Goal: Browse casually: Explore the website without a specific task or goal

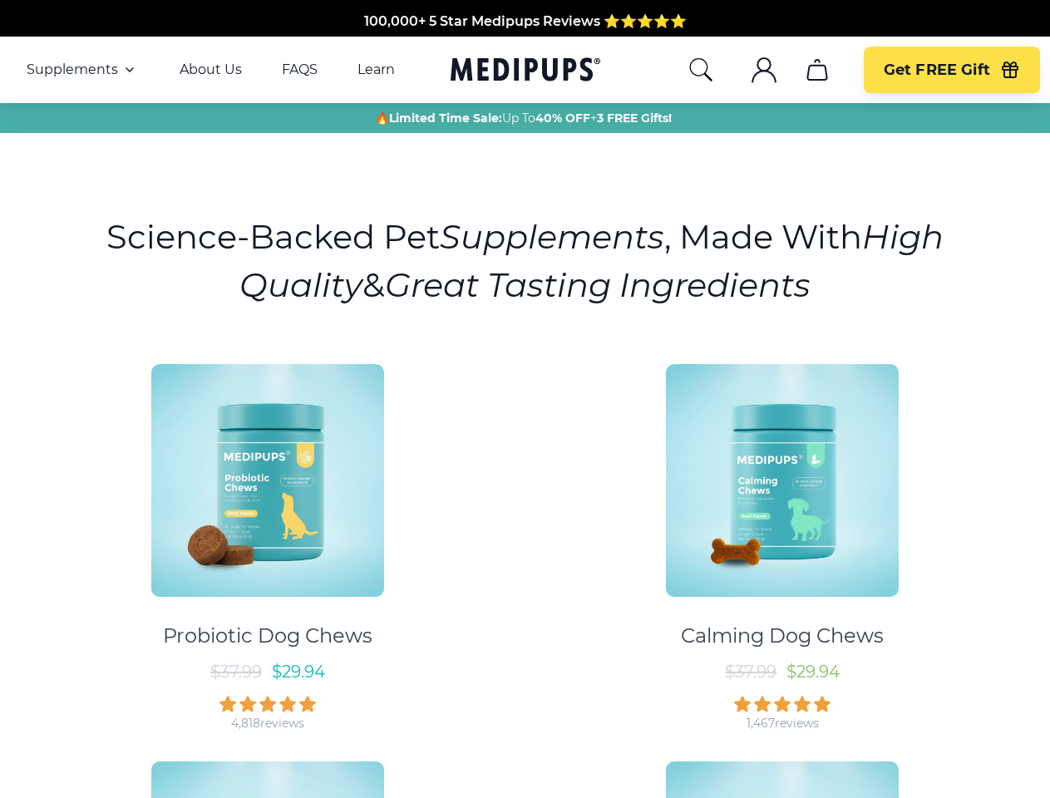
click at [525, 399] on div "Probiotic Dog Chews $ 37.99 $ 29.94 4,818 reviews Calming Dog Chews $ 37.99 $ 2…" at bounding box center [525, 739] width 1030 height 780
click at [82, 70] on span "Supplements" at bounding box center [72, 70] width 91 height 17
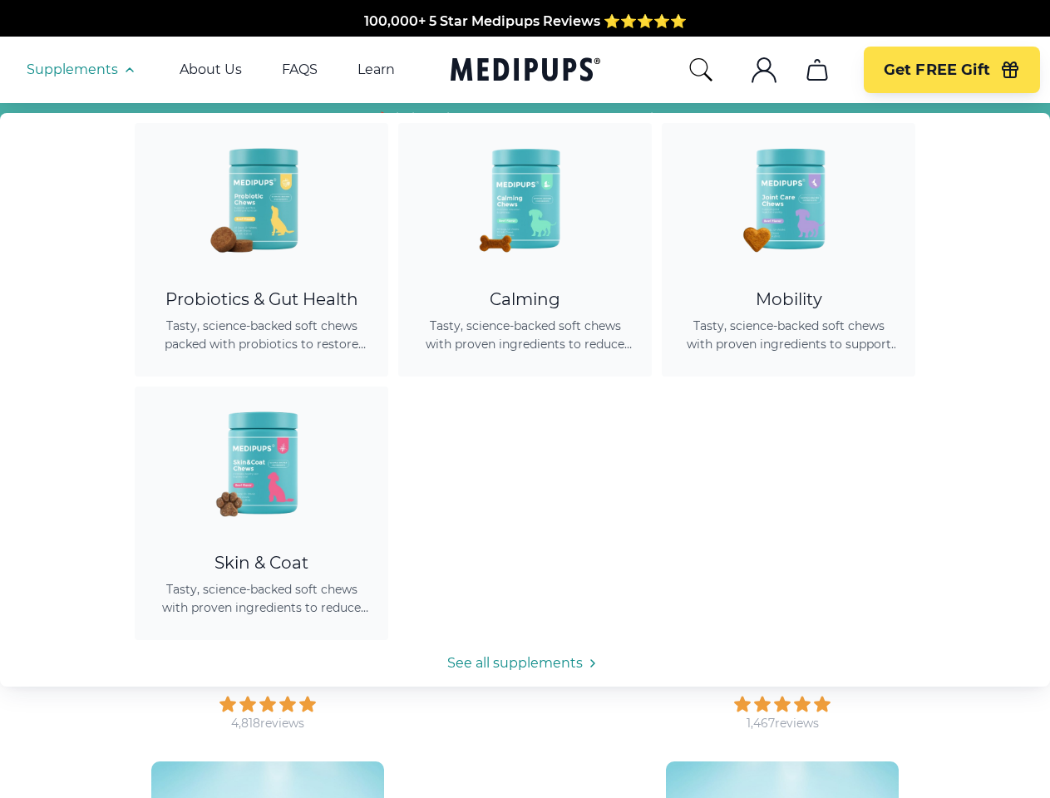
click at [128, 70] on icon "button" at bounding box center [130, 70] width 20 height 20
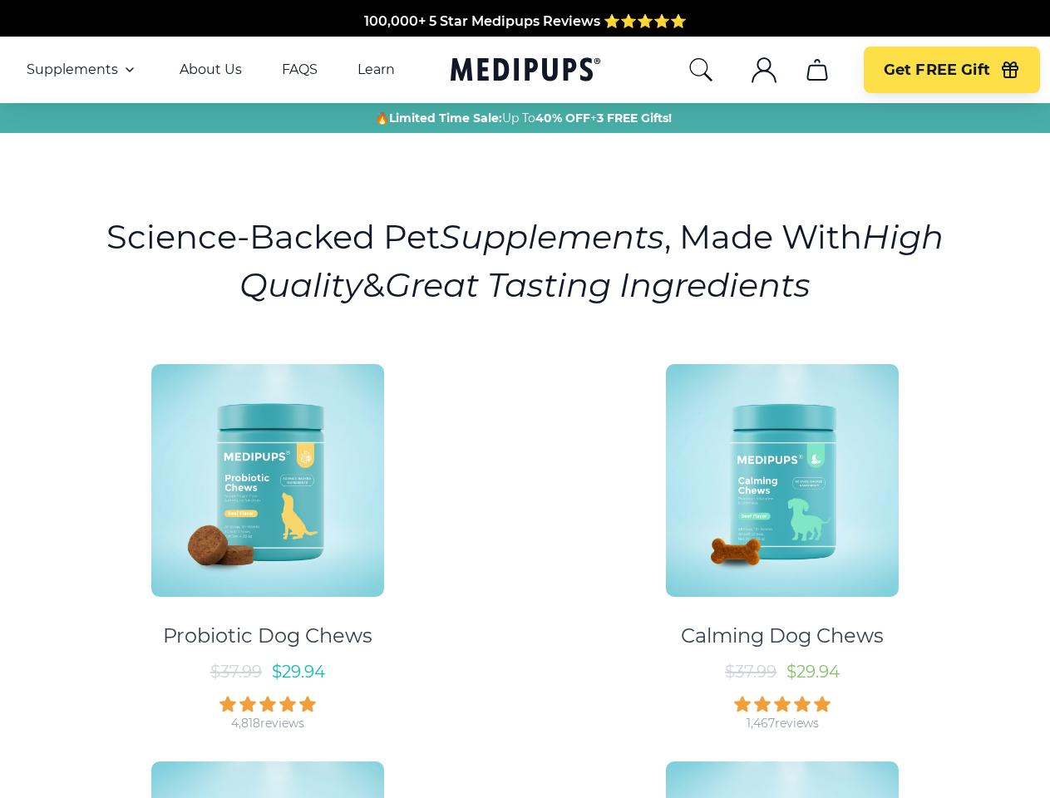
click at [700, 70] on icon "search" at bounding box center [701, 70] width 27 height 27
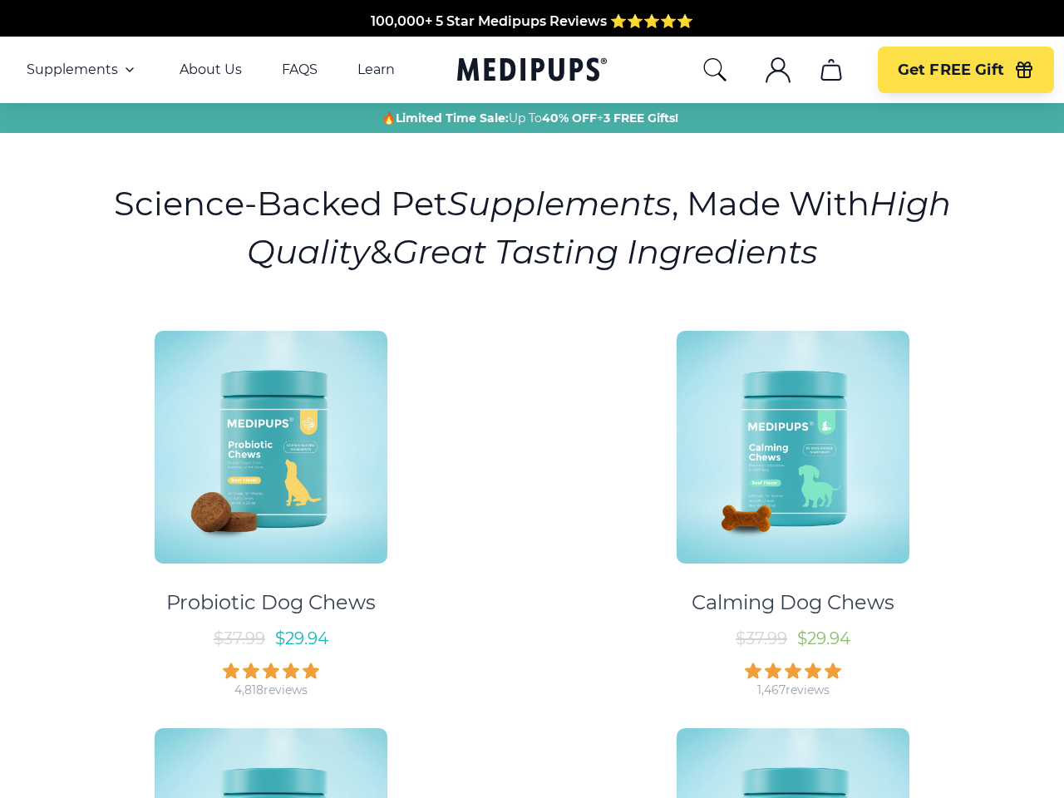
click at [765, 70] on icon ".cls-1{fill:none;stroke:currentColor;stroke-miterlimit:10;stroke-width:1.5px;}" at bounding box center [778, 70] width 27 height 27
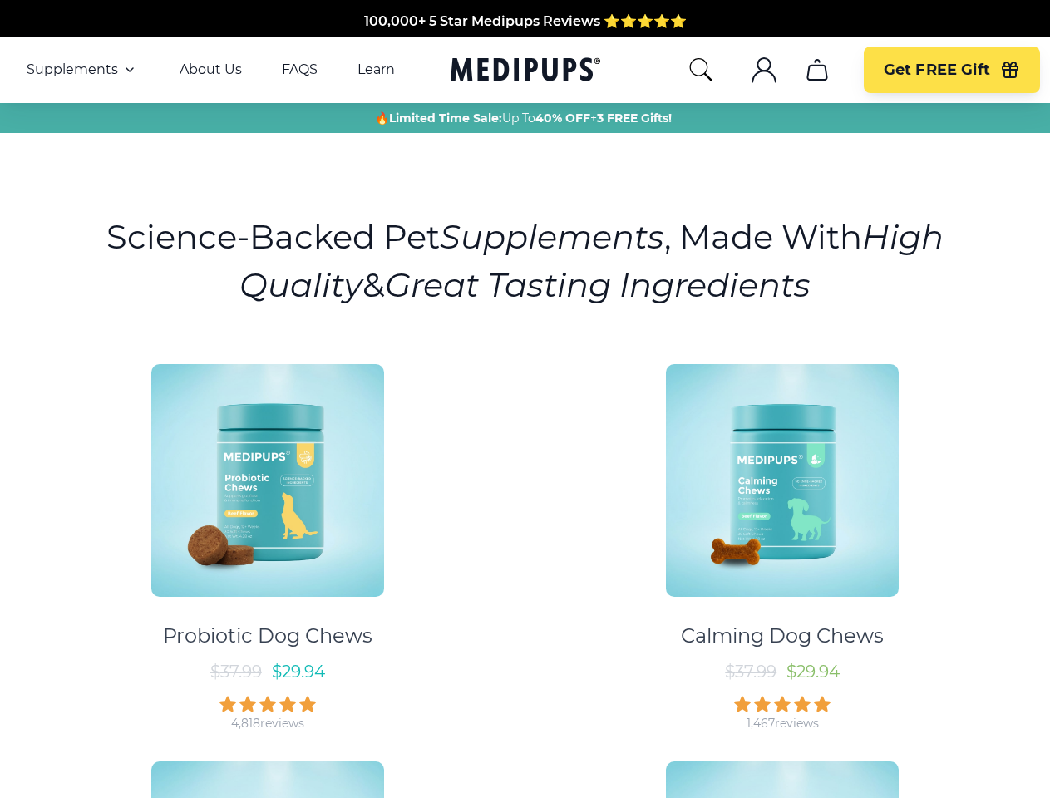
click at [817, 70] on icon "cart" at bounding box center [817, 70] width 27 height 27
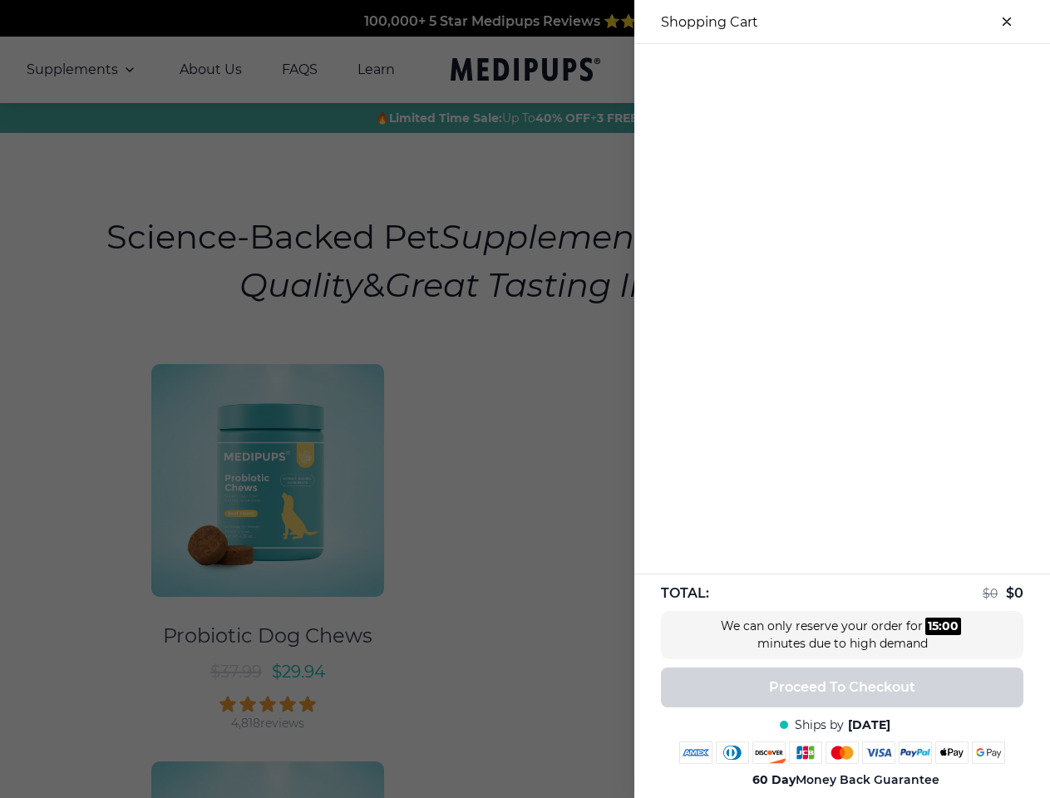
click at [817, 70] on div at bounding box center [525, 399] width 1050 height 798
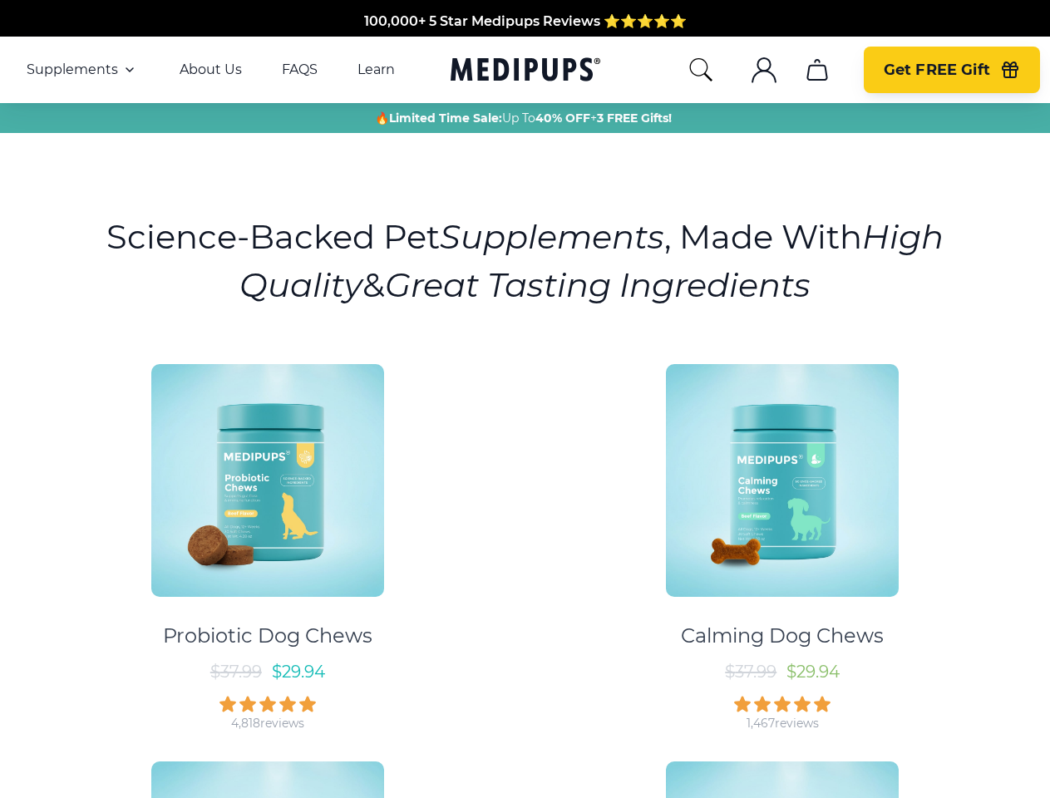
click at [951, 70] on span "Get FREE Gift" at bounding box center [937, 70] width 106 height 19
